Goal: Navigation & Orientation: Find specific page/section

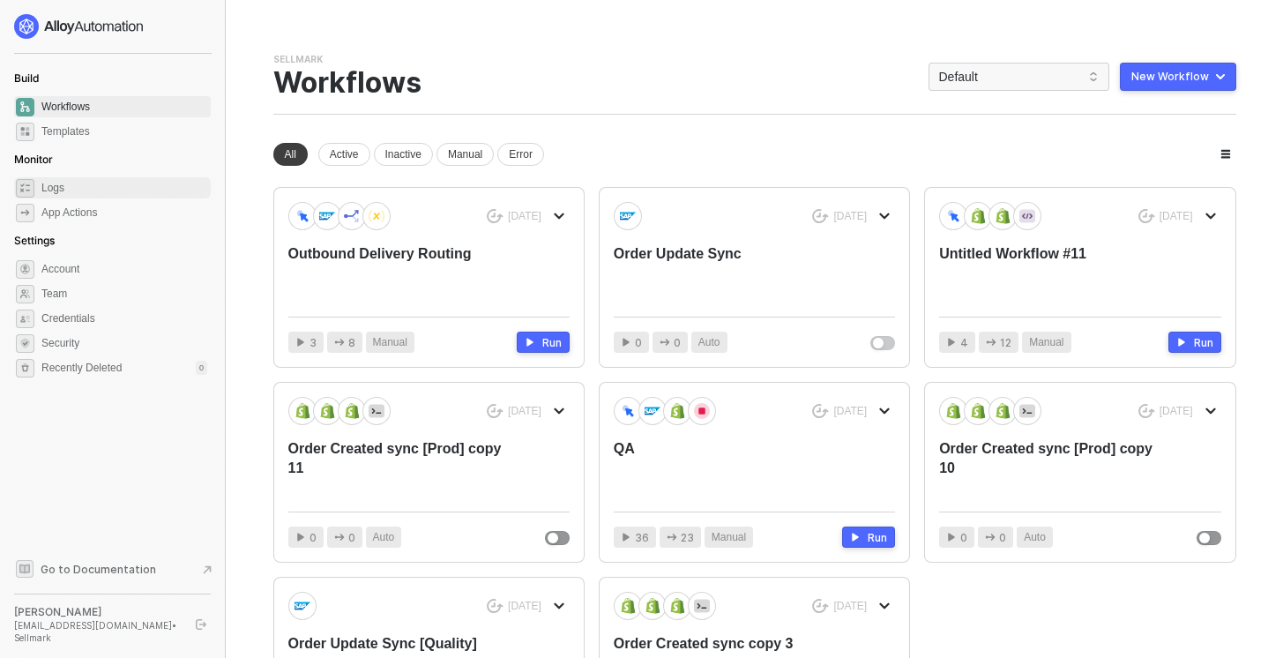
click at [116, 198] on span "Logs" at bounding box center [124, 187] width 166 height 21
